Goal: Task Accomplishment & Management: Manage account settings

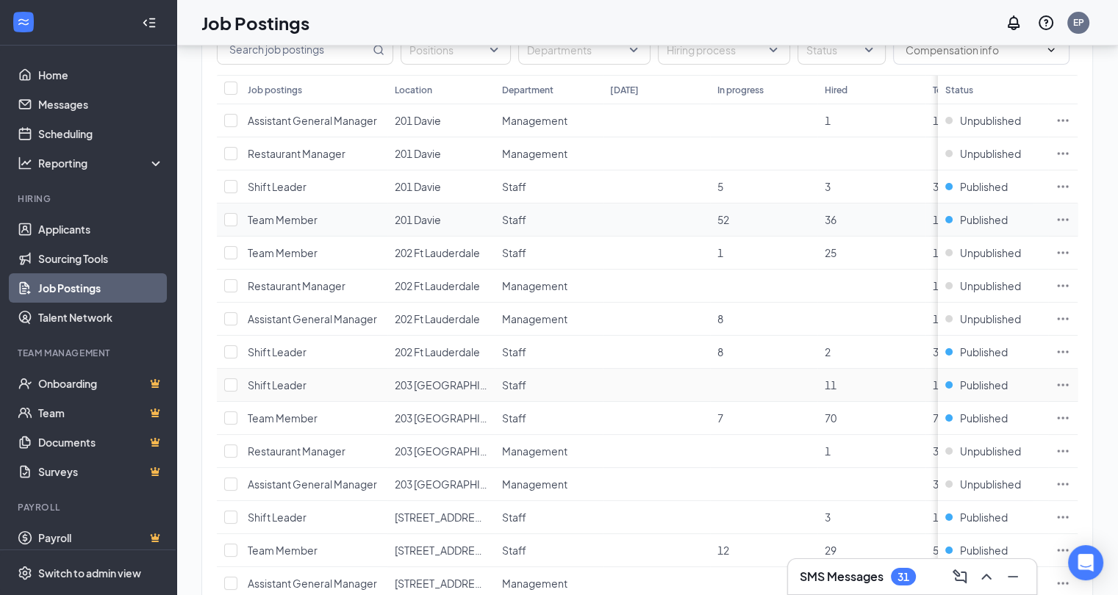
scroll to position [190, 0]
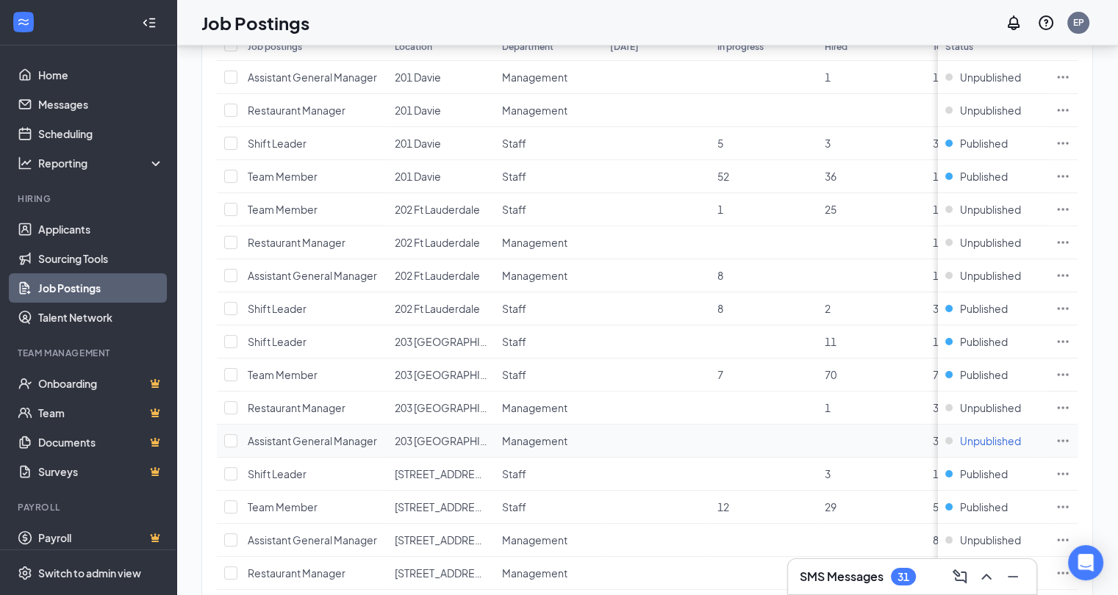
click at [963, 439] on div "Unpublished" at bounding box center [983, 441] width 76 height 15
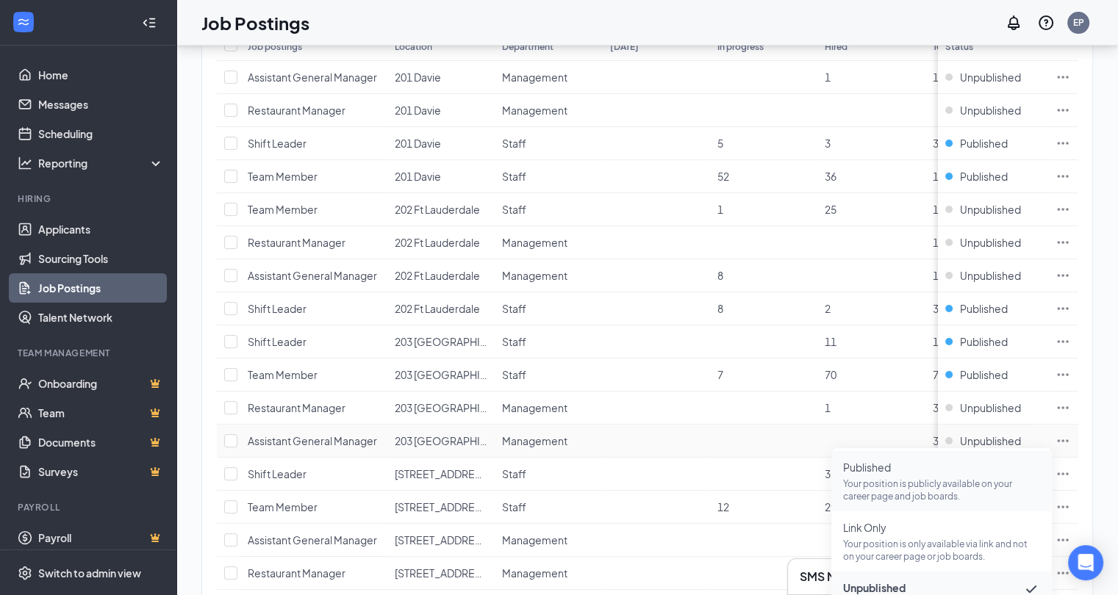
click at [880, 474] on span "Published" at bounding box center [941, 467] width 197 height 15
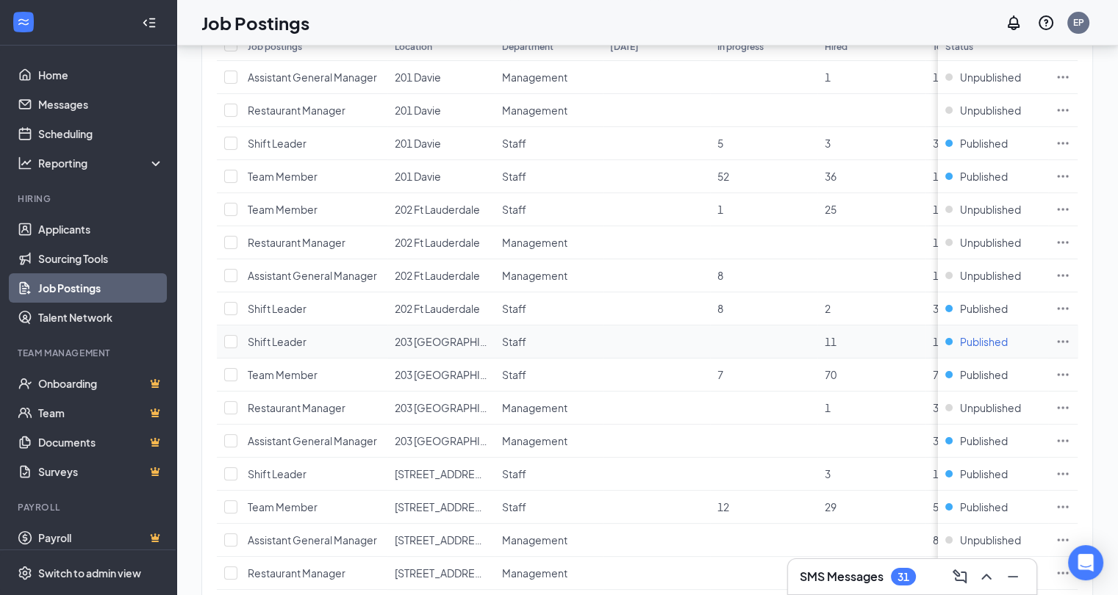
click at [963, 337] on div "Published" at bounding box center [976, 341] width 62 height 15
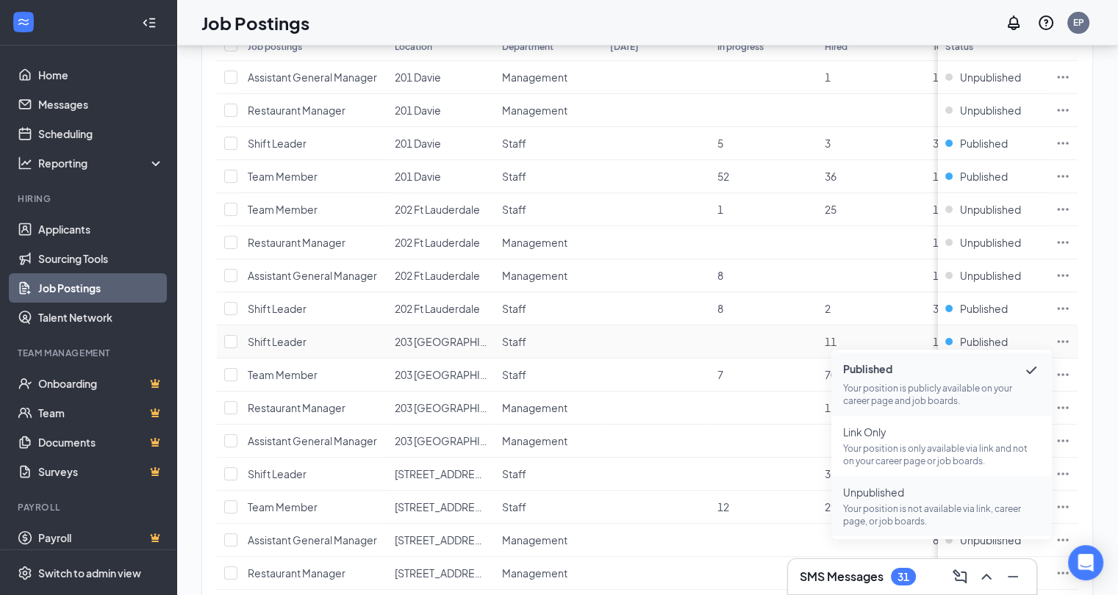
click at [886, 499] on span "Unpublished Your position is not available via link, career page, or job boards." at bounding box center [941, 506] width 197 height 43
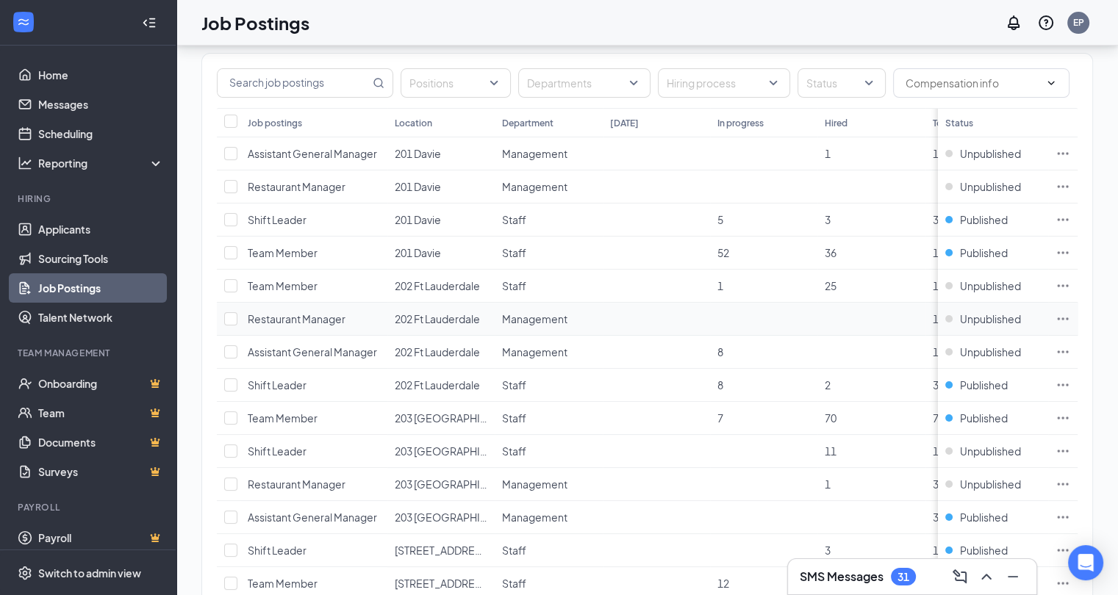
scroll to position [116, 0]
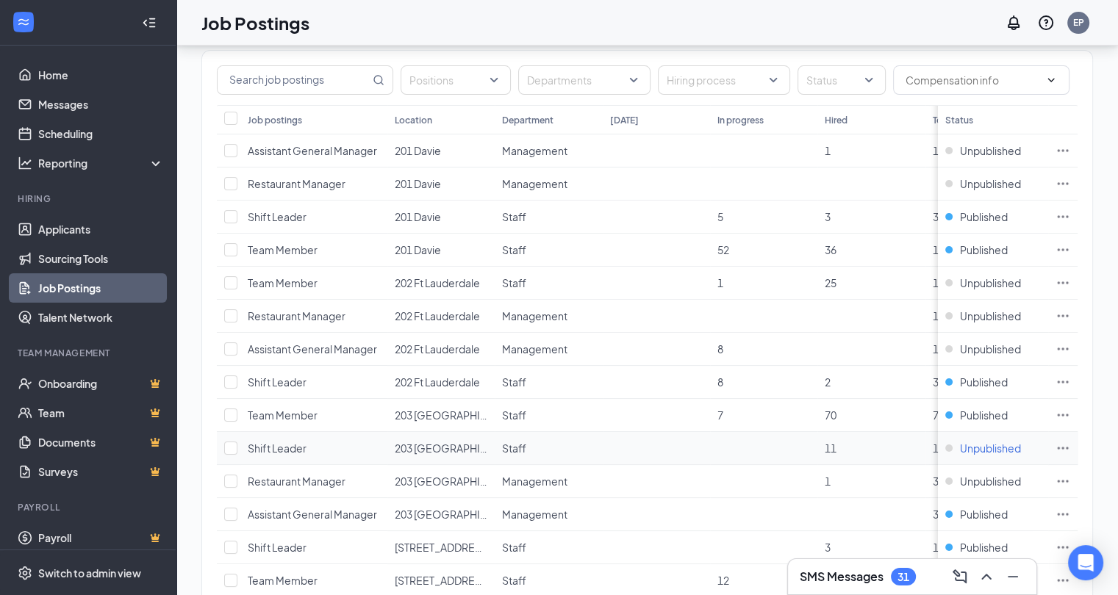
click at [960, 446] on div "Unpublished" at bounding box center [983, 448] width 76 height 15
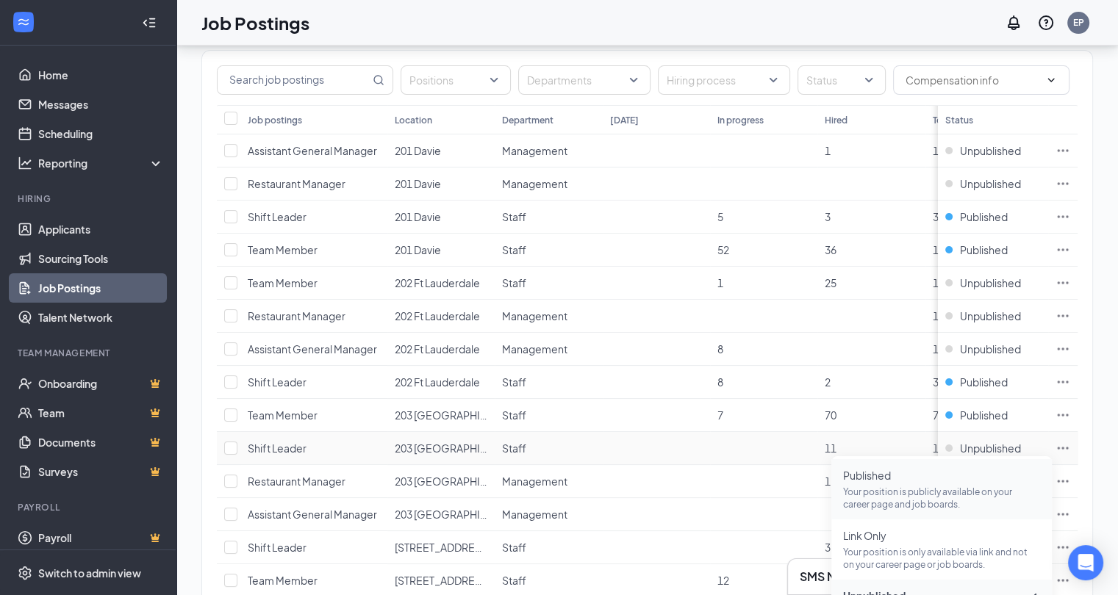
click at [879, 475] on span "Published" at bounding box center [941, 475] width 197 height 15
